Goal: Navigation & Orientation: Find specific page/section

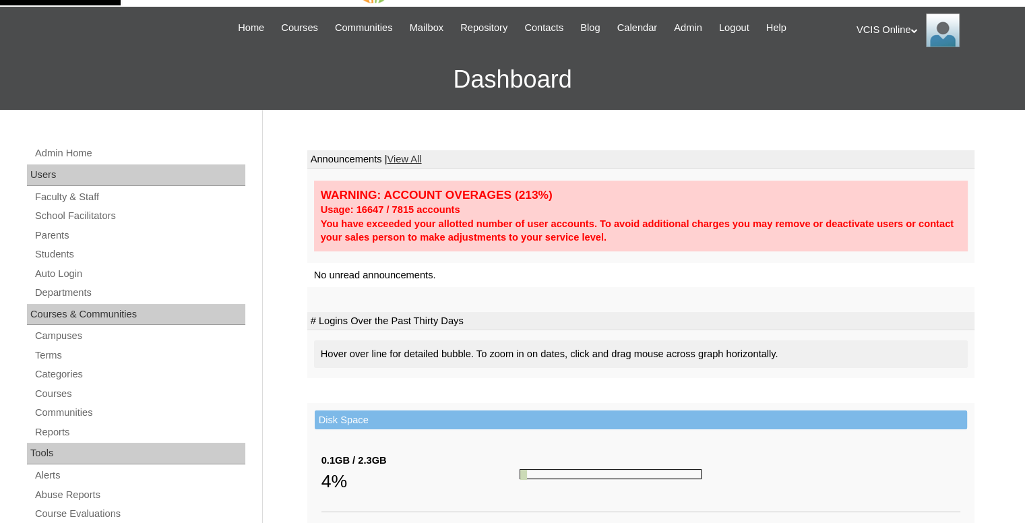
scroll to position [67, 0]
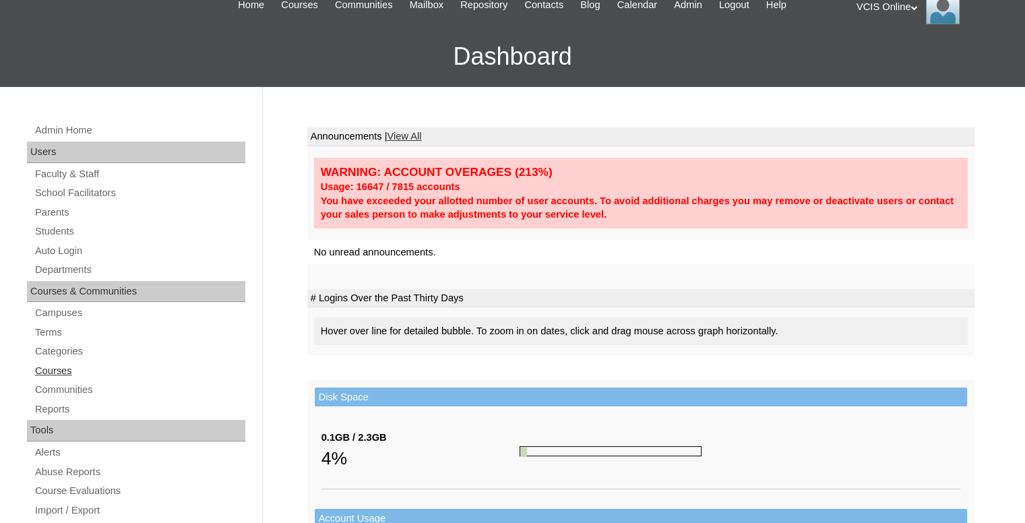
click at [74, 363] on link "Courses" at bounding box center [140, 371] width 212 height 17
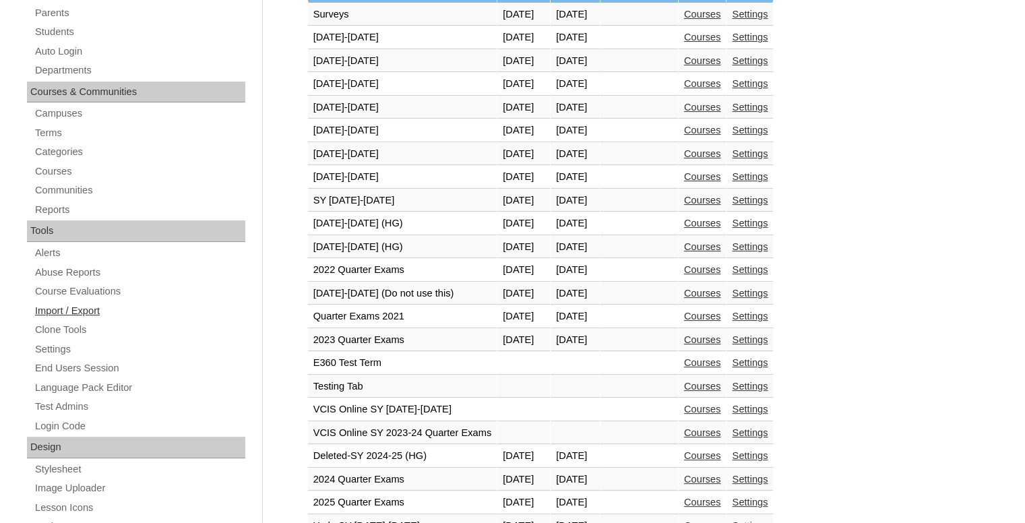
scroll to position [270, 0]
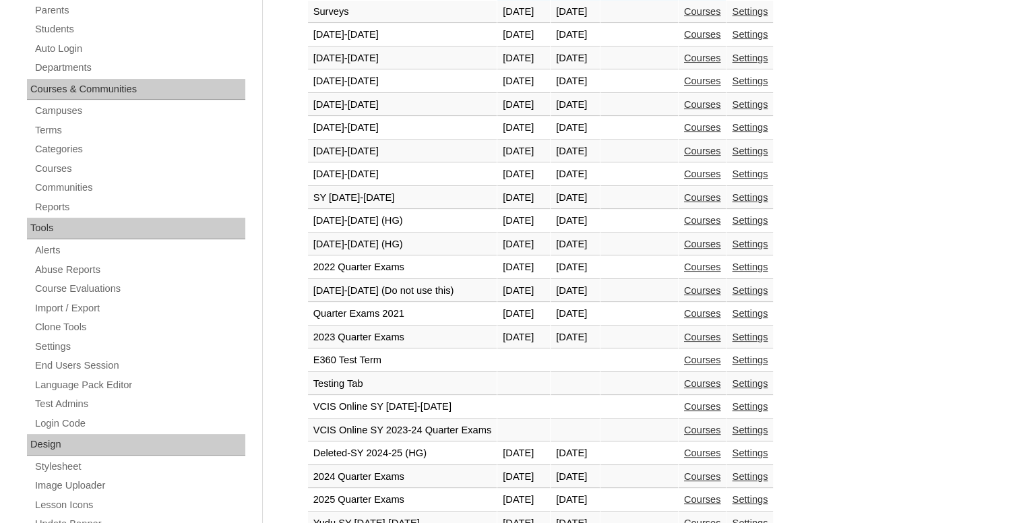
click at [721, 246] on link "Courses" at bounding box center [702, 244] width 37 height 11
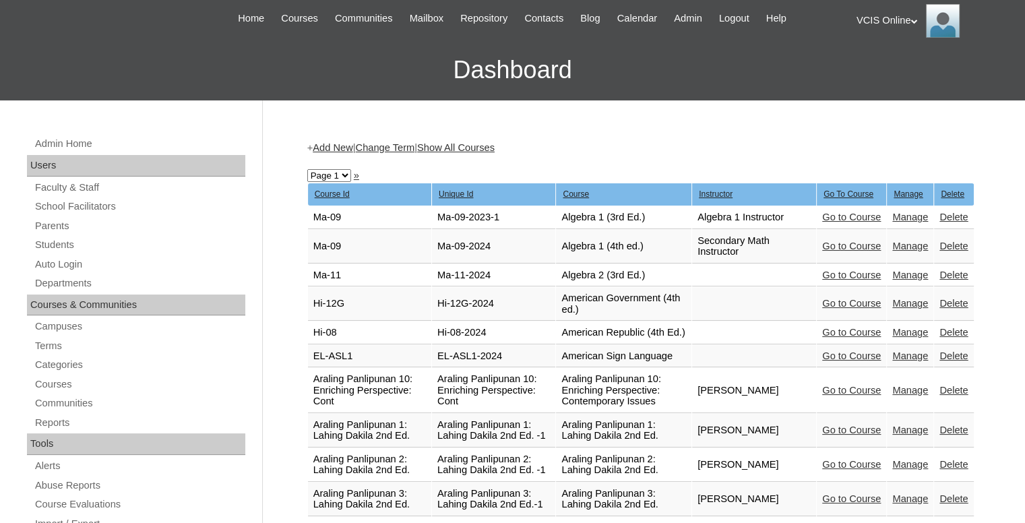
scroll to position [2953, 0]
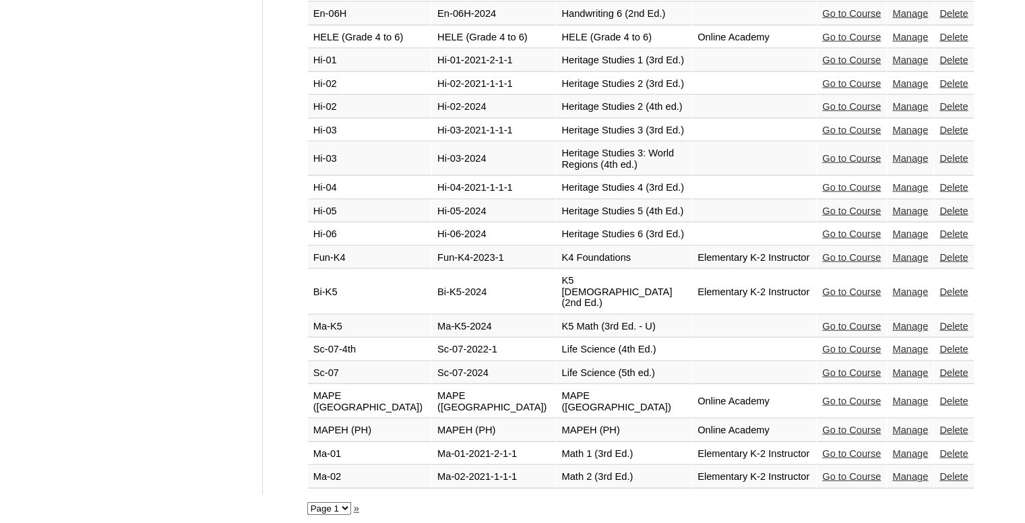
click at [356, 503] on link "»" at bounding box center [356, 508] width 5 height 11
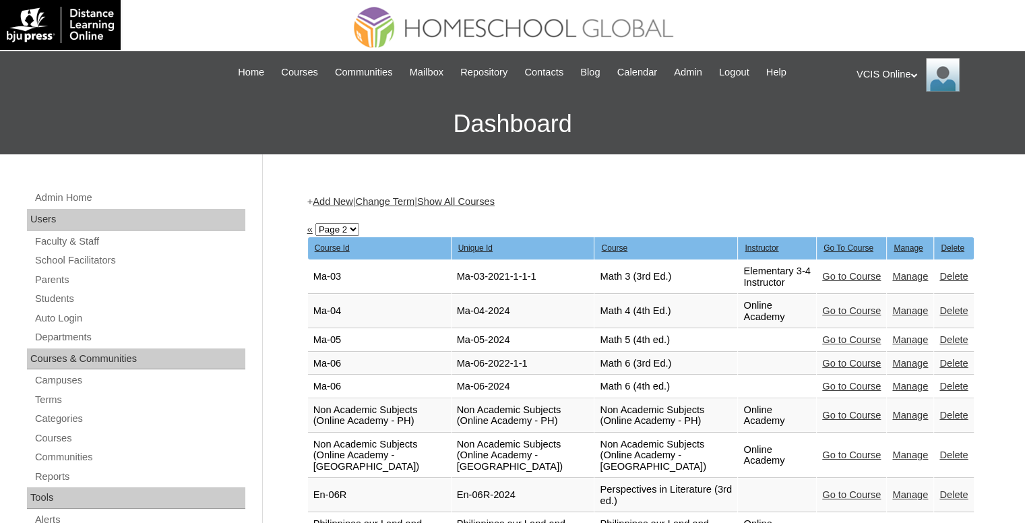
scroll to position [67, 0]
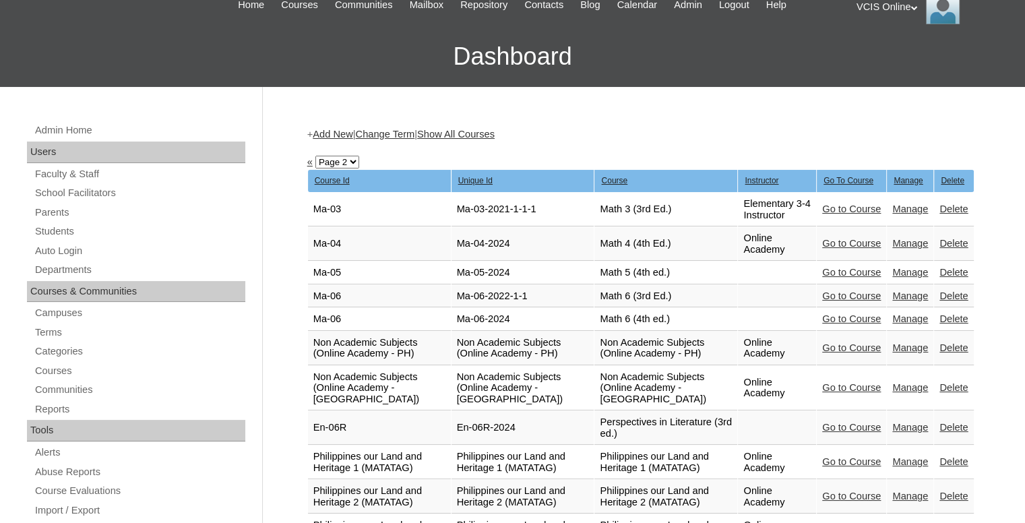
click at [832, 238] on link "Go to Course" at bounding box center [851, 243] width 59 height 11
